Goal: Transaction & Acquisition: Book appointment/travel/reservation

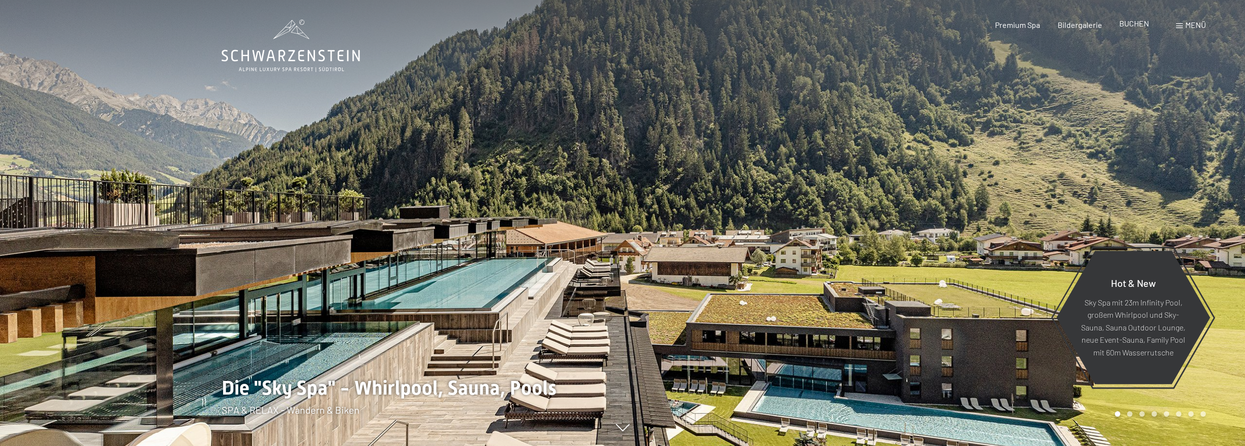
click at [1132, 21] on span "BUCHEN" at bounding box center [1134, 23] width 30 height 9
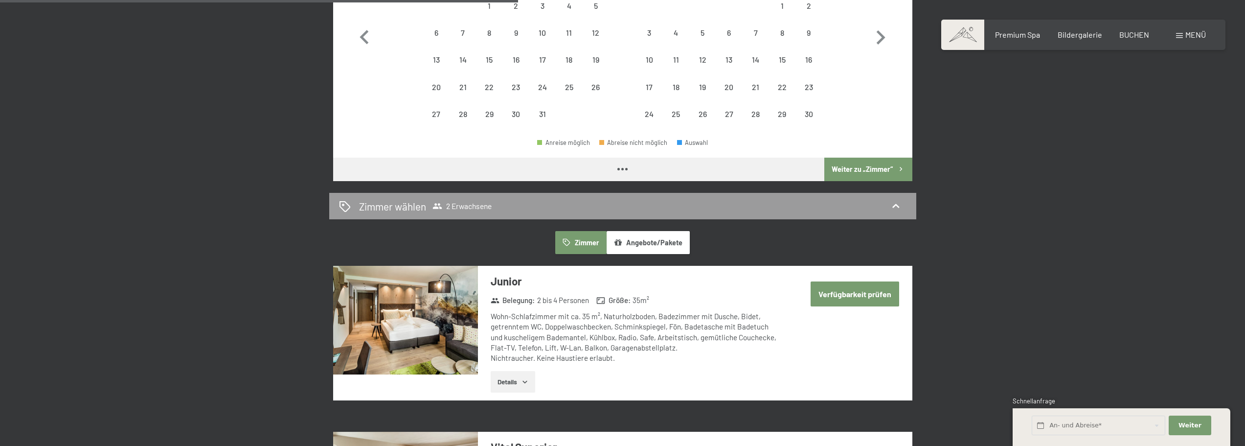
scroll to position [210, 0]
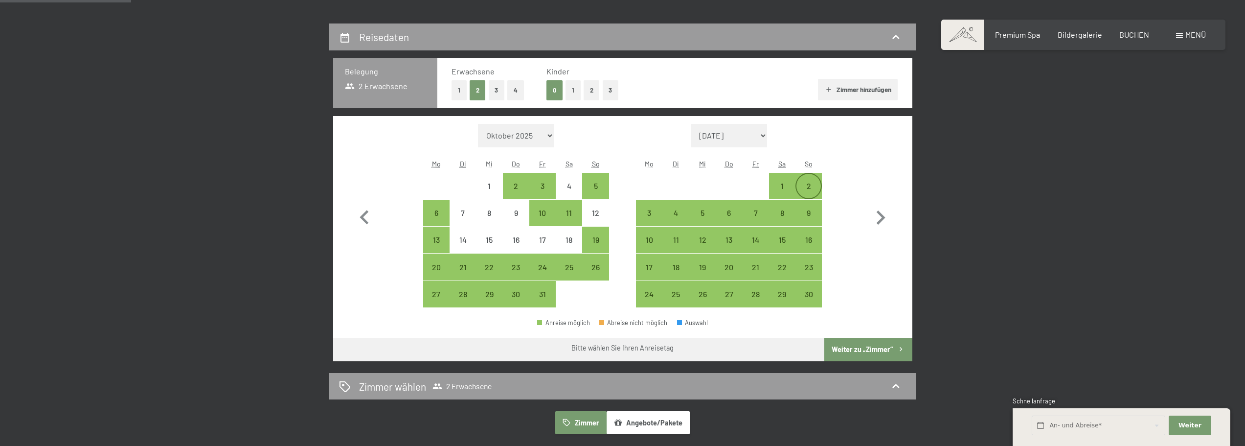
click at [807, 185] on div "2" at bounding box center [808, 194] width 24 height 24
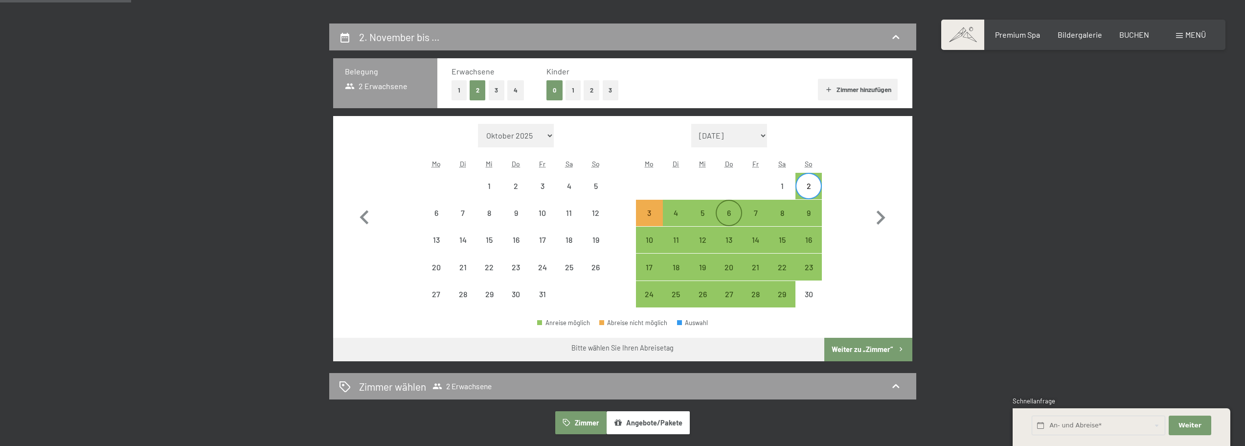
click at [732, 211] on div "6" at bounding box center [728, 221] width 24 height 24
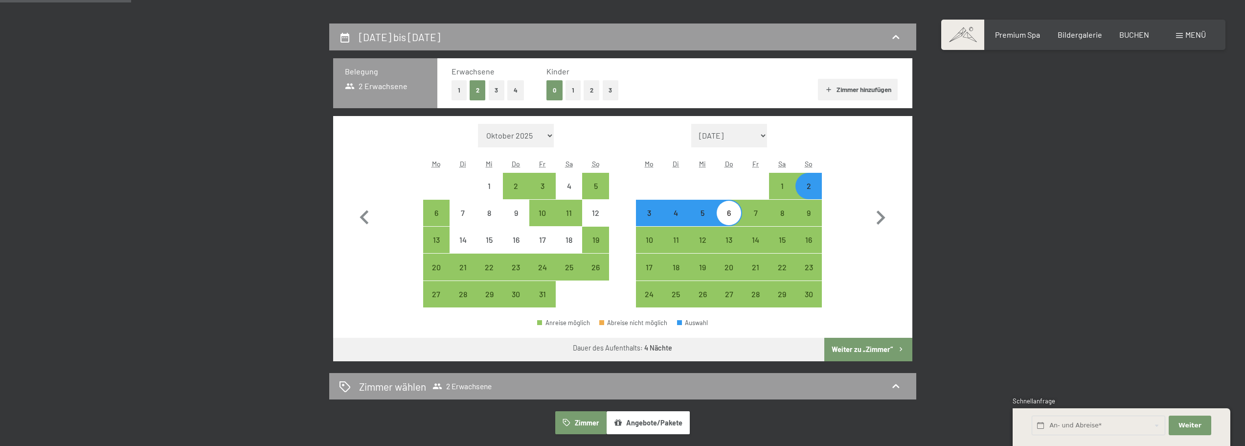
click at [870, 341] on button "Weiter zu „Zimmer“" at bounding box center [868, 348] width 88 height 23
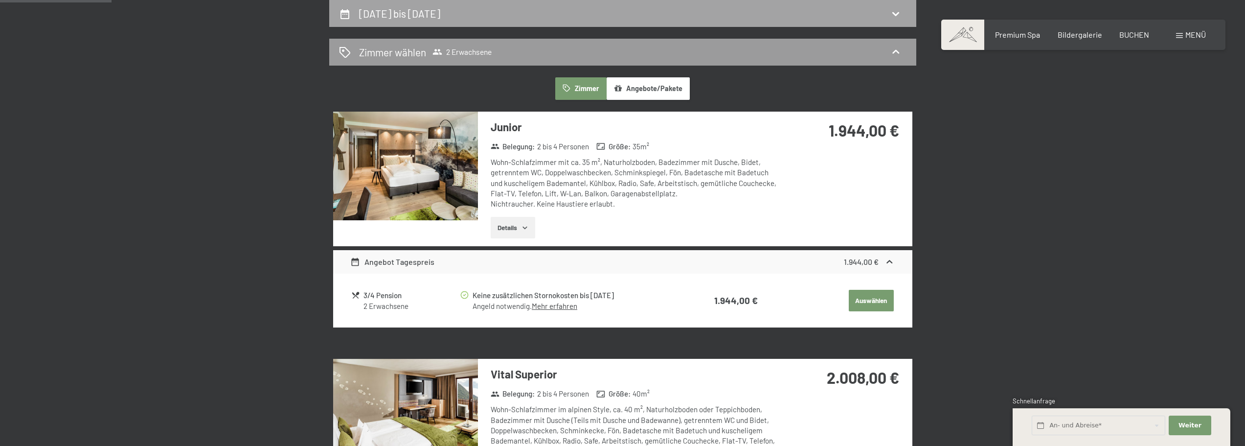
click at [432, 24] on div "[DATE] bis [DATE]" at bounding box center [622, 13] width 587 height 27
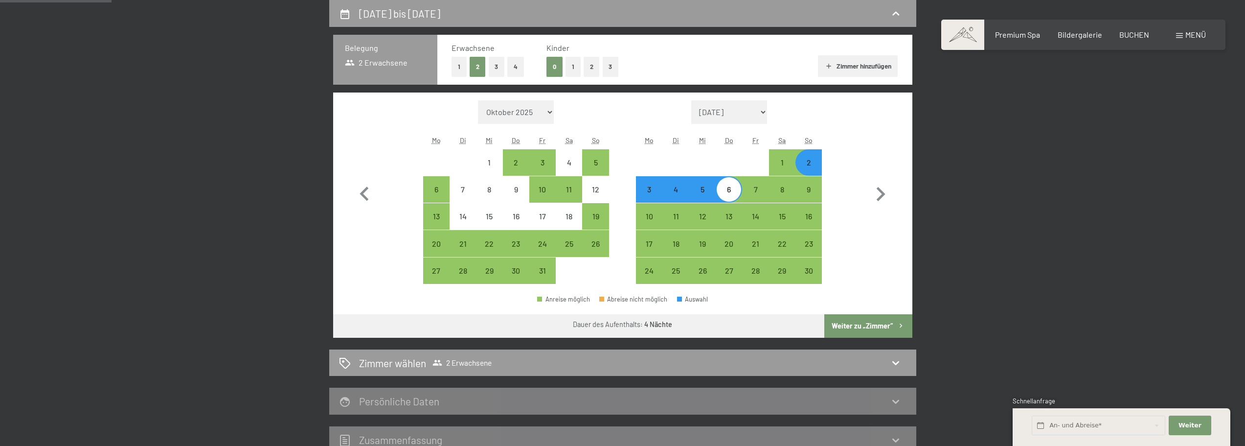
click at [615, 66] on button "3" at bounding box center [611, 67] width 16 height 20
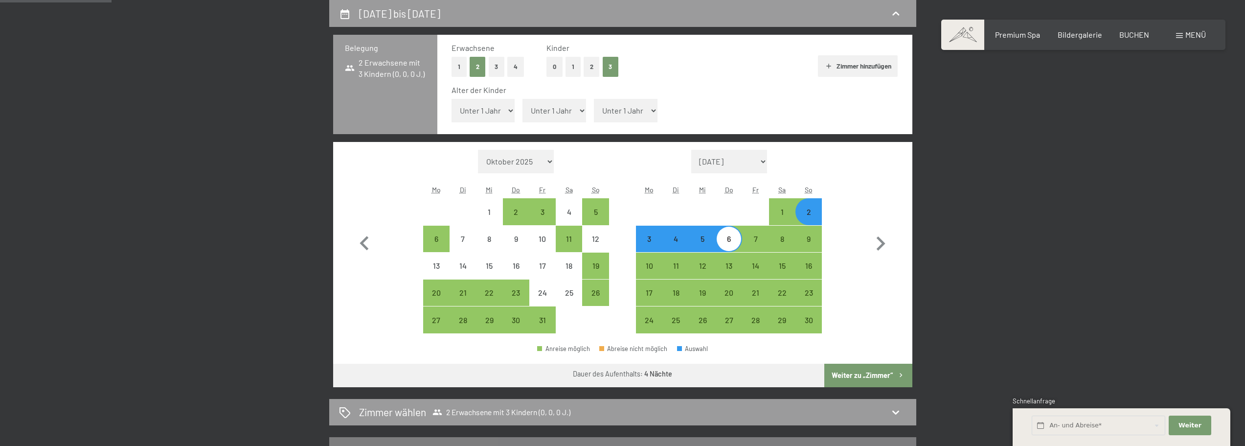
click at [470, 121] on select "Unter 1 Jahr 1 Jahr 2 Jahre 3 Jahre 4 Jahre 5 Jahre 6 Jahre 7 Jahre 8 Jahre 9 J…" at bounding box center [483, 110] width 64 height 23
select select "15"
click at [451, 99] on select "Unter 1 Jahr 1 Jahr 2 Jahre 3 Jahre 4 Jahre 5 Jahre 6 Jahre 7 Jahre 8 Jahre 9 J…" at bounding box center [483, 110] width 64 height 23
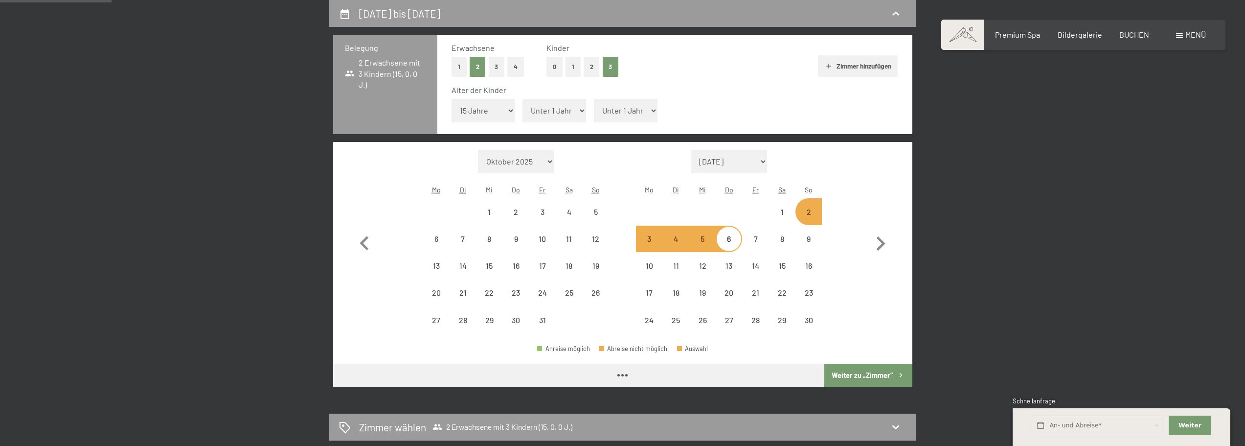
click at [536, 116] on select "Unter 1 Jahr 1 Jahr 2 Jahre 3 Jahre 4 Jahre 5 Jahre 6 Jahre 7 Jahre 8 Jahre 9 J…" at bounding box center [554, 110] width 64 height 23
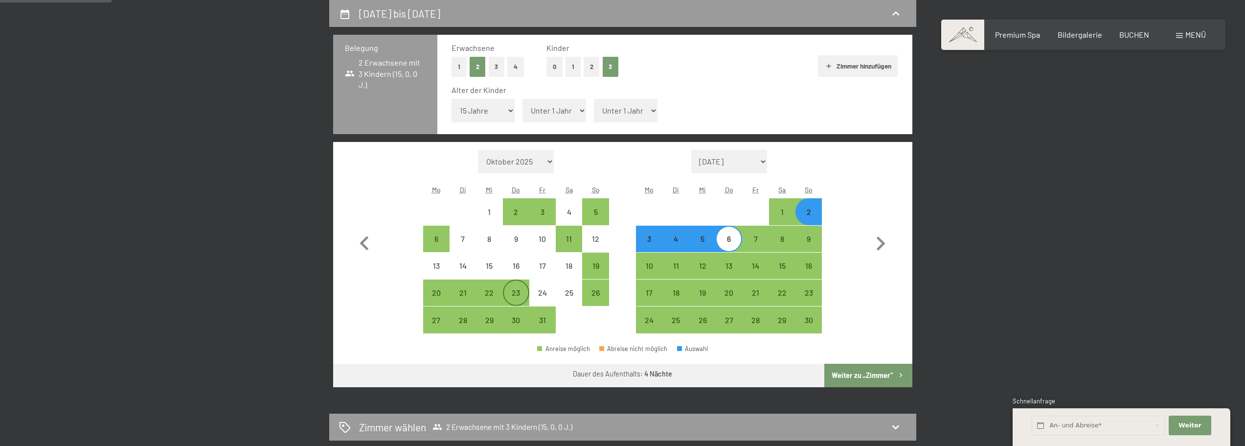
select select "11"
click at [522, 99] on select "Unter 1 Jahr 1 Jahr 2 Jahre 3 Jahre 4 Jahre 5 Jahre 6 Jahre 7 Jahre 8 Jahre 9 J…" at bounding box center [554, 110] width 64 height 23
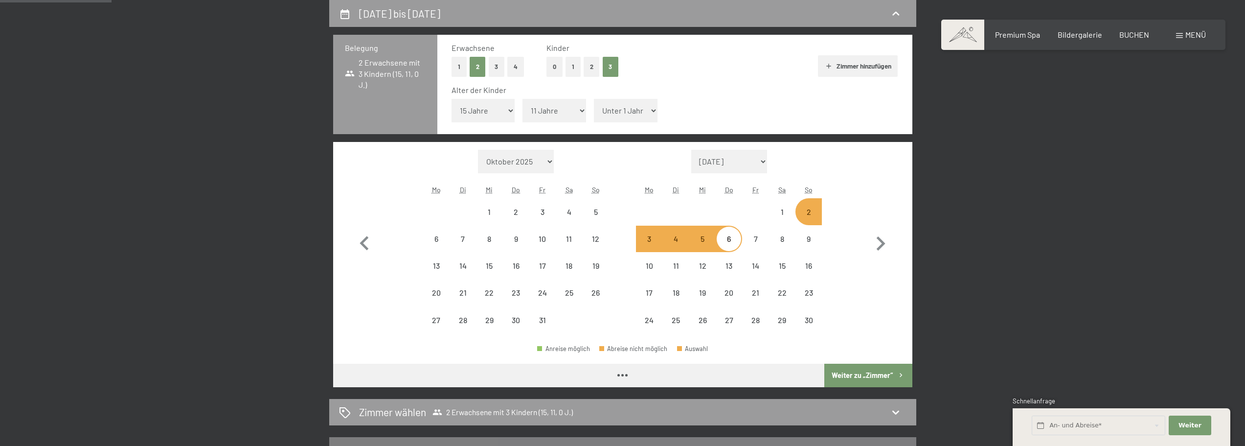
drag, startPoint x: 620, startPoint y: 107, endPoint x: 617, endPoint y: 120, distance: 13.9
click at [620, 107] on select "Unter 1 Jahr 1 Jahr 2 Jahre 3 Jahre 4 Jahre 5 Jahre 6 Jahre 7 Jahre 8 Jahre 9 J…" at bounding box center [626, 110] width 64 height 23
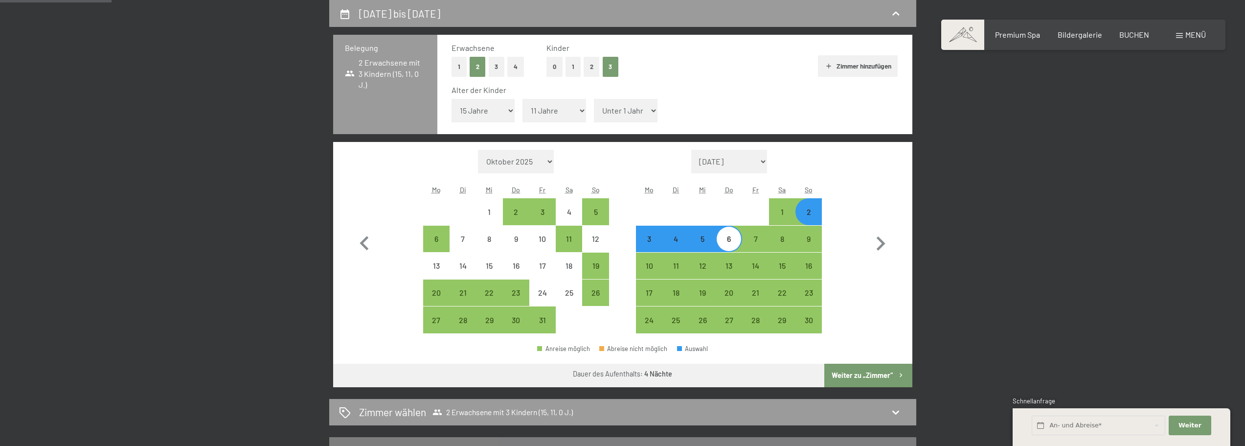
select select "7"
click at [594, 99] on select "Unter 1 Jahr 1 Jahr 2 Jahre 3 Jahre 4 Jahre 5 Jahre 6 Jahre 7 Jahre 8 Jahre 9 J…" at bounding box center [626, 110] width 64 height 23
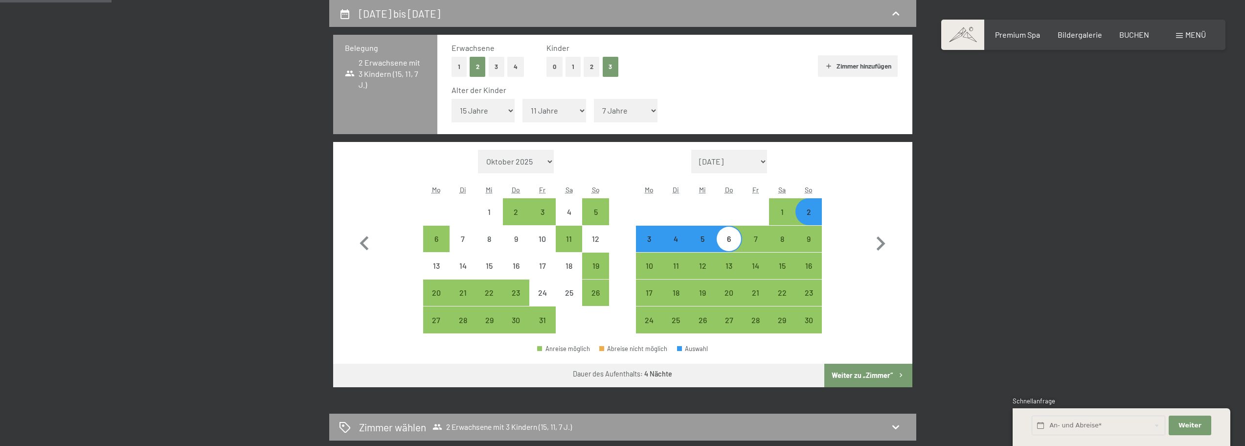
click at [855, 374] on button "Weiter zu „Zimmer“" at bounding box center [868, 374] width 88 height 23
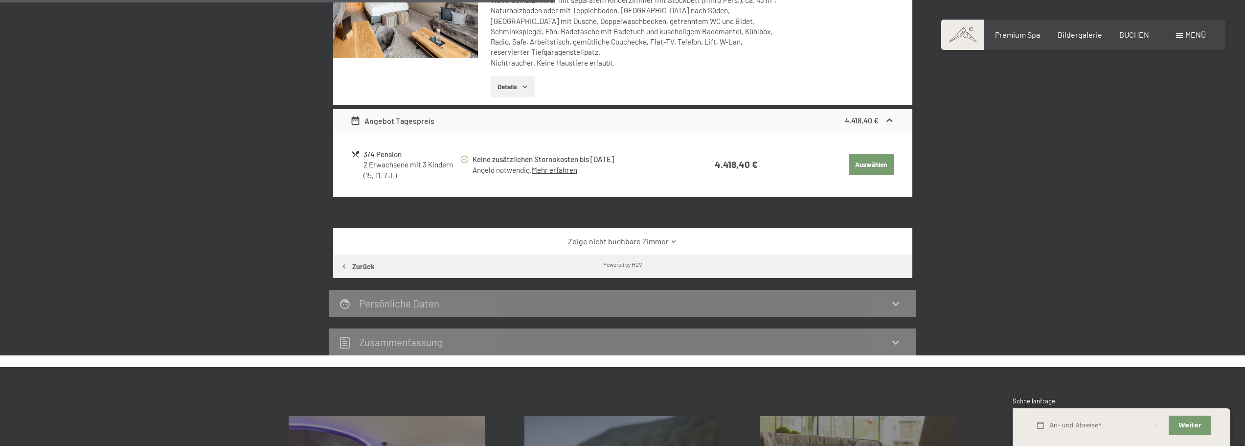
scroll to position [429, 0]
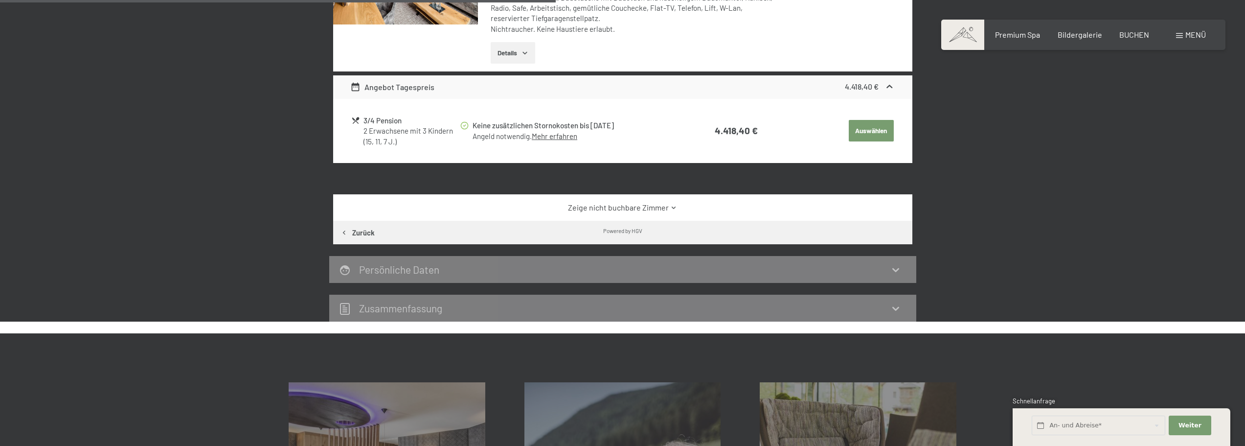
click at [638, 202] on link "Zeige nicht buchbare Zimmer" at bounding box center [622, 207] width 544 height 11
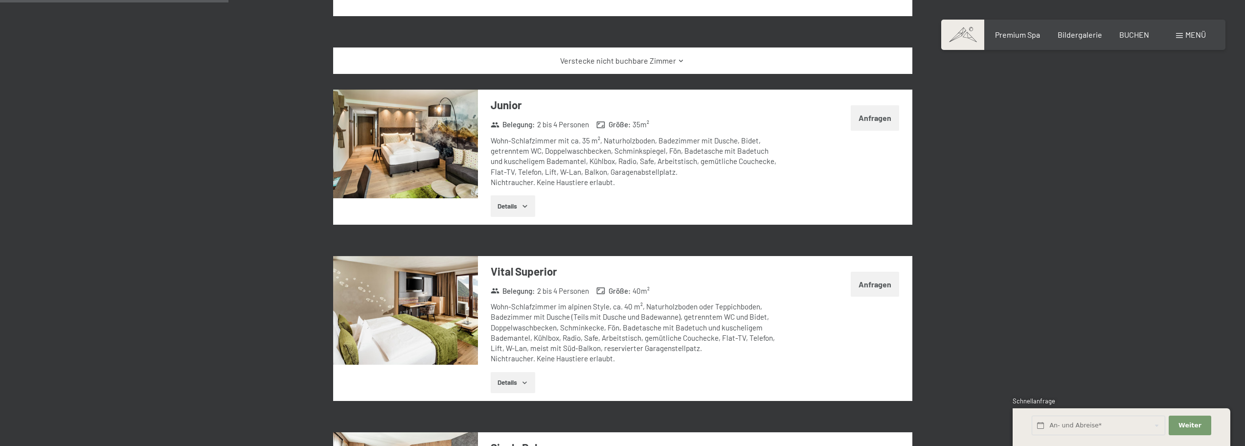
scroll to position [186, 0]
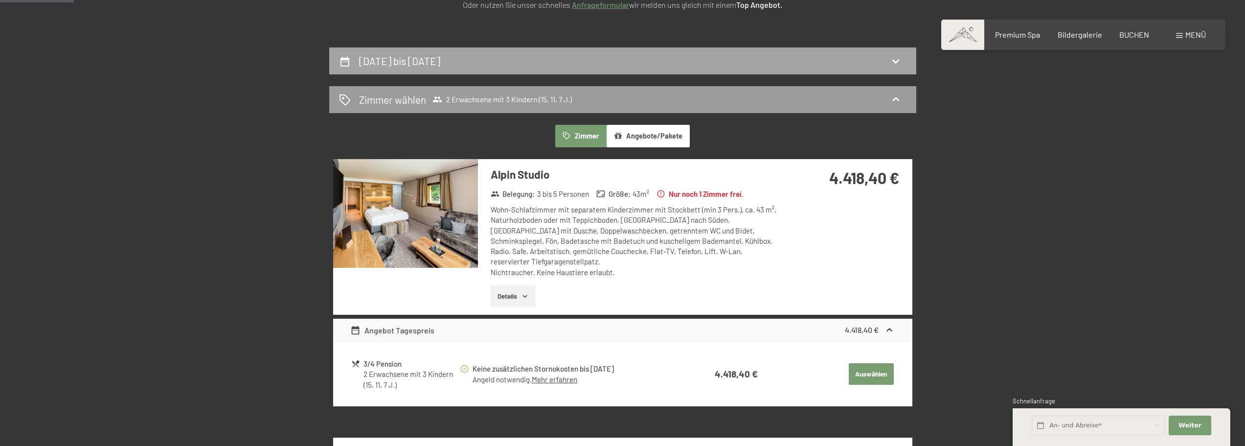
click at [537, 67] on div "[DATE] bis [DATE]" at bounding box center [622, 61] width 567 height 14
select select "15"
select select "11"
select select "7"
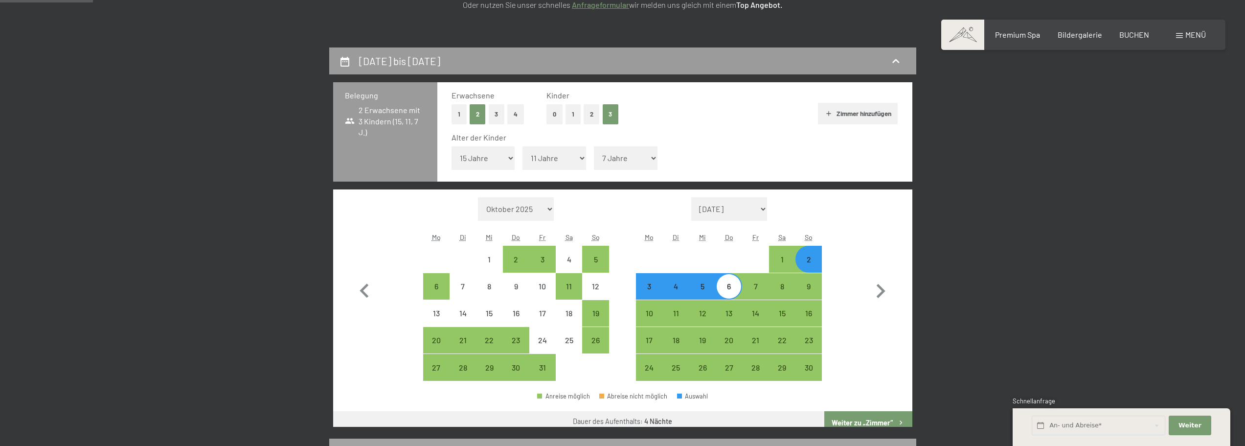
scroll to position [233, 0]
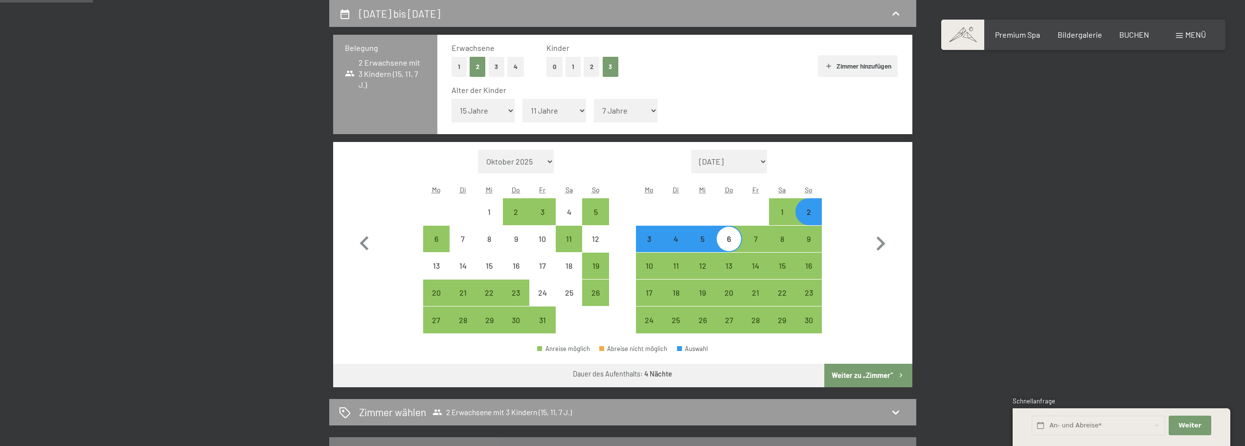
click at [701, 241] on div "5" at bounding box center [702, 247] width 24 height 24
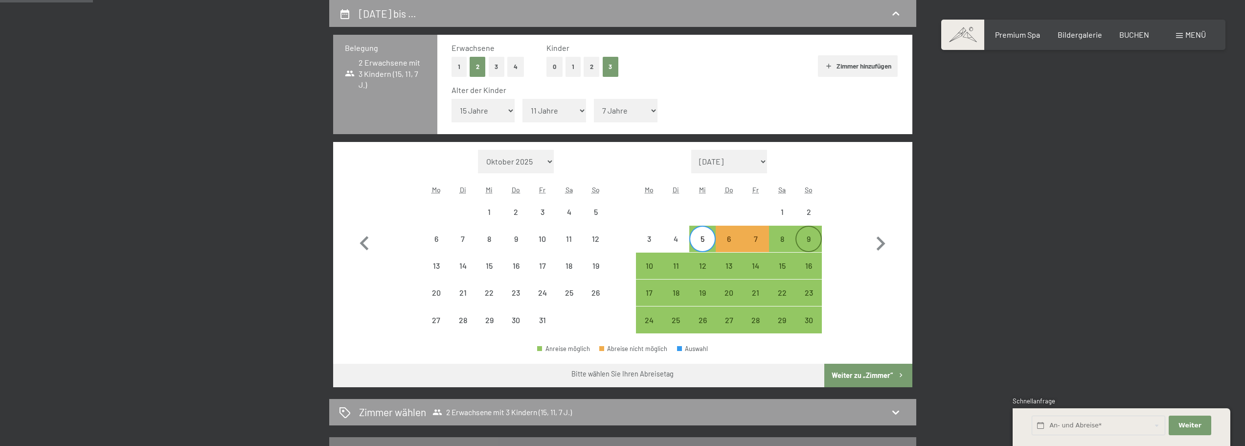
click at [807, 239] on div "9" at bounding box center [808, 247] width 24 height 24
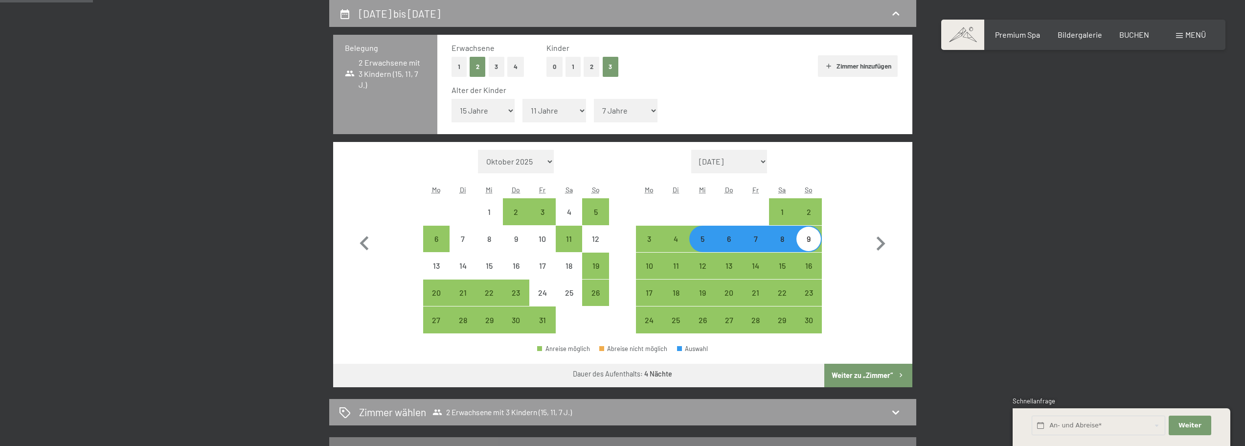
click at [861, 376] on button "Weiter zu „Zimmer“" at bounding box center [868, 374] width 88 height 23
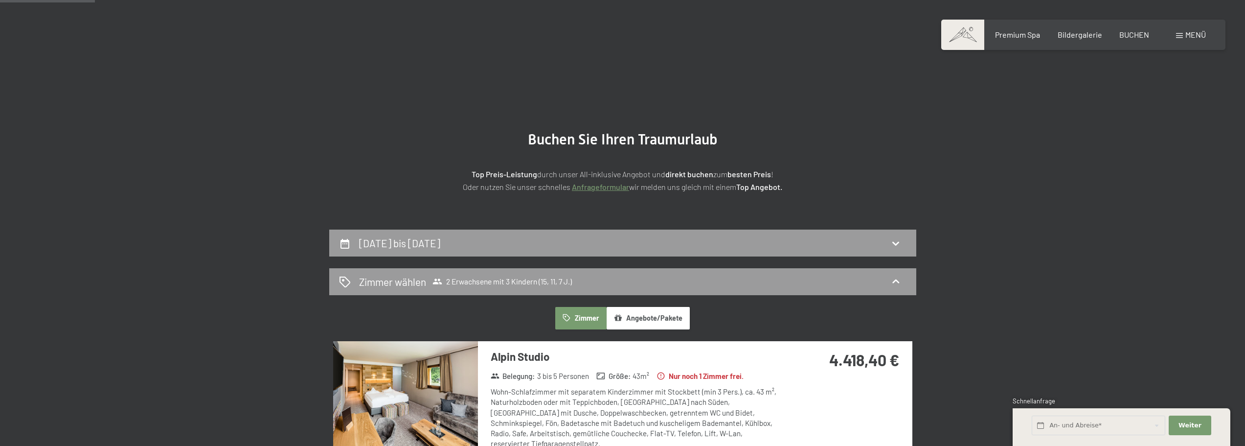
scroll to position [0, 0]
